Goal: Entertainment & Leisure: Consume media (video, audio)

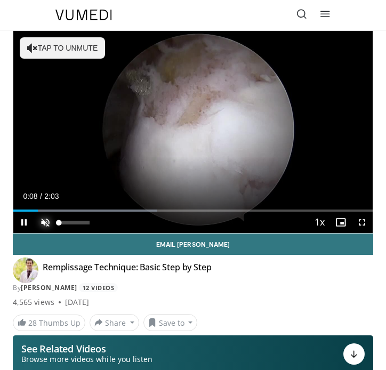
click at [46, 223] on span "Video Player" at bounding box center [45, 222] width 21 height 21
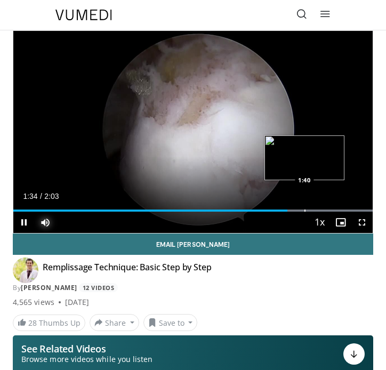
click at [304, 209] on div "Progress Bar" at bounding box center [304, 210] width 1 height 2
click at [288, 210] on div "Progress Bar" at bounding box center [288, 210] width 1 height 2
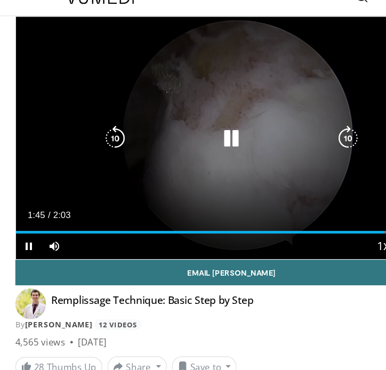
click at [155, 160] on div "10 seconds Tap to unmute" at bounding box center [192, 132] width 359 height 202
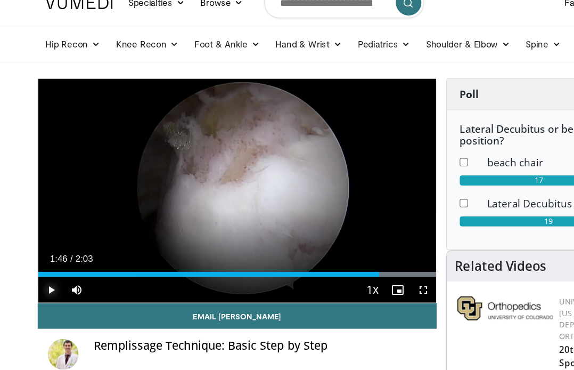
click at [42, 258] on span "Video Player" at bounding box center [42, 258] width 21 height 21
click at [328, 245] on div "Progress Bar" at bounding box center [328, 245] width 1 height 4
click at [344, 244] on div "Progress Bar" at bounding box center [344, 245] width 1 height 4
